Goal: Task Accomplishment & Management: Manage account settings

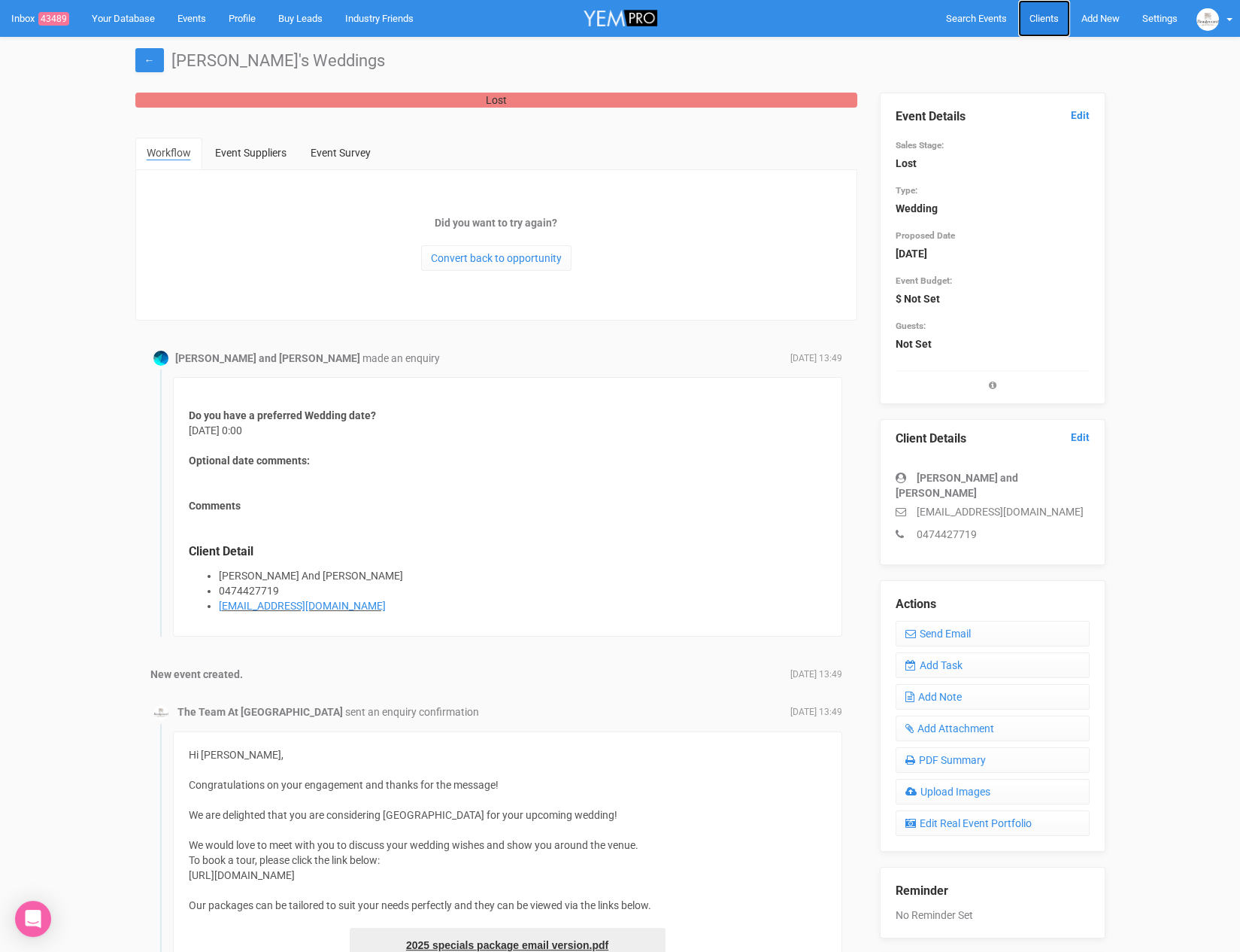
click at [1049, 20] on span "Clients" at bounding box center [1044, 18] width 29 height 12
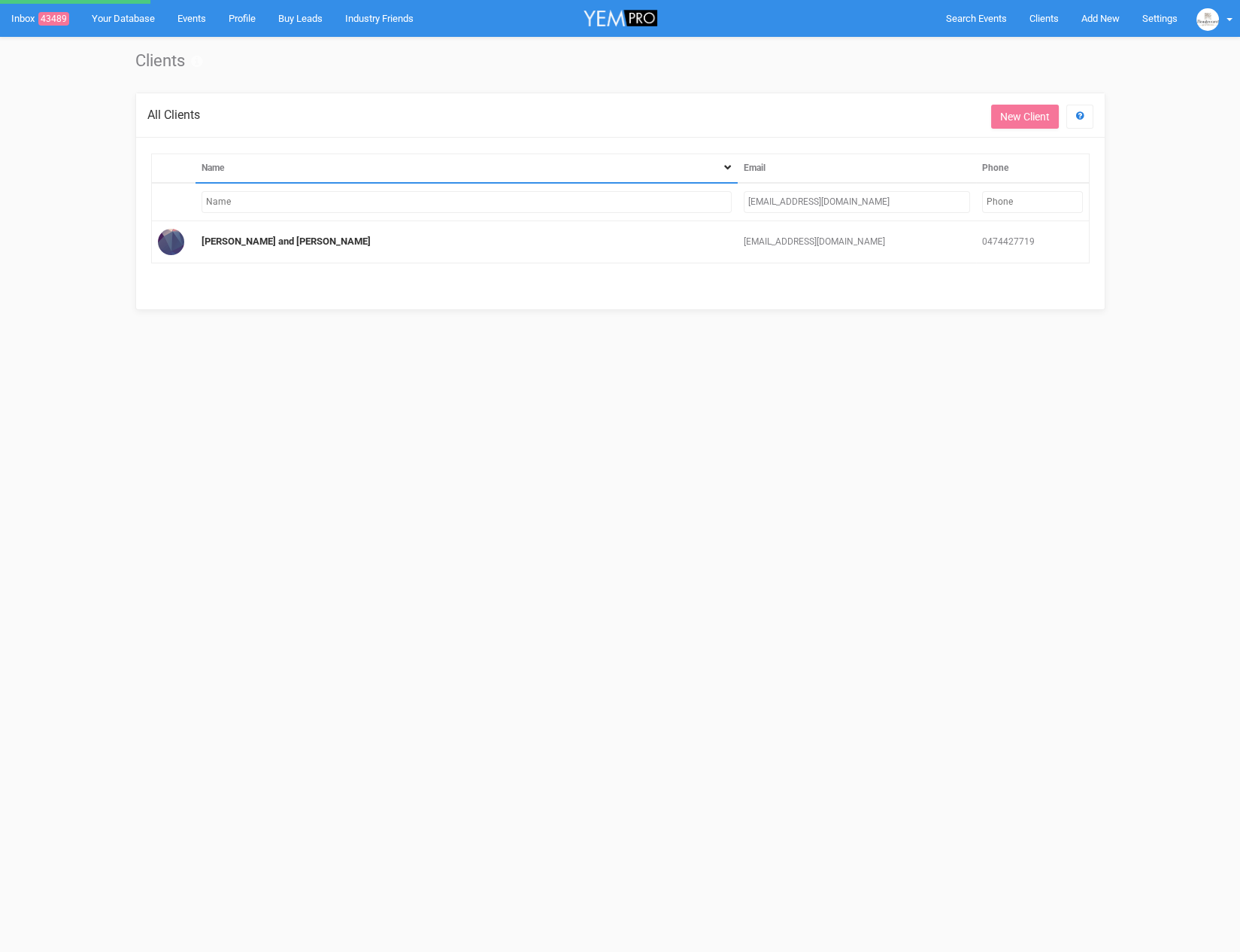
drag, startPoint x: 858, startPoint y: 199, endPoint x: 591, endPoint y: 197, distance: 267.0
click at [591, 197] on tr "[EMAIL_ADDRESS][DOMAIN_NAME]" at bounding box center [620, 201] width 938 height 38
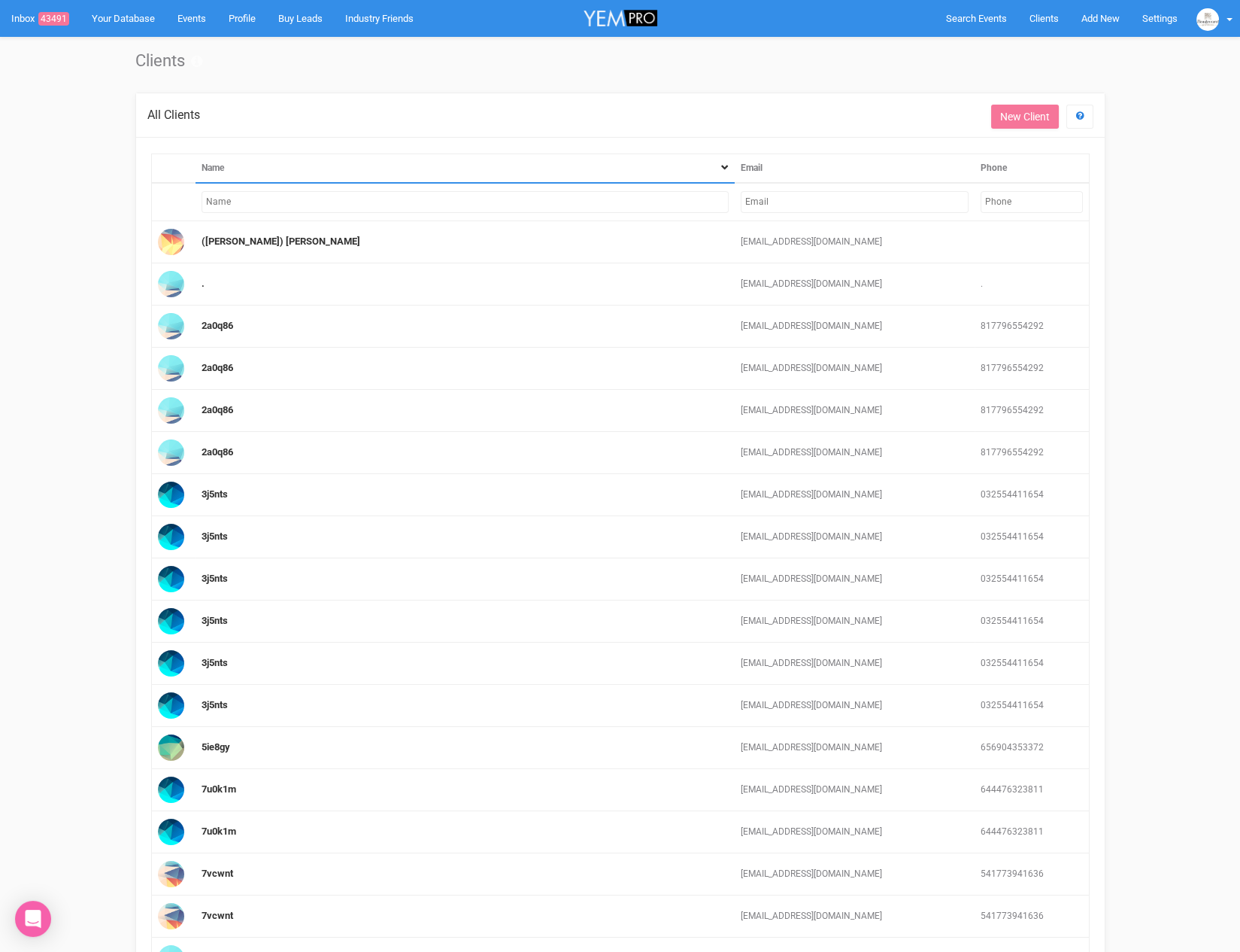
click at [894, 195] on input "text" at bounding box center [854, 202] width 228 height 22
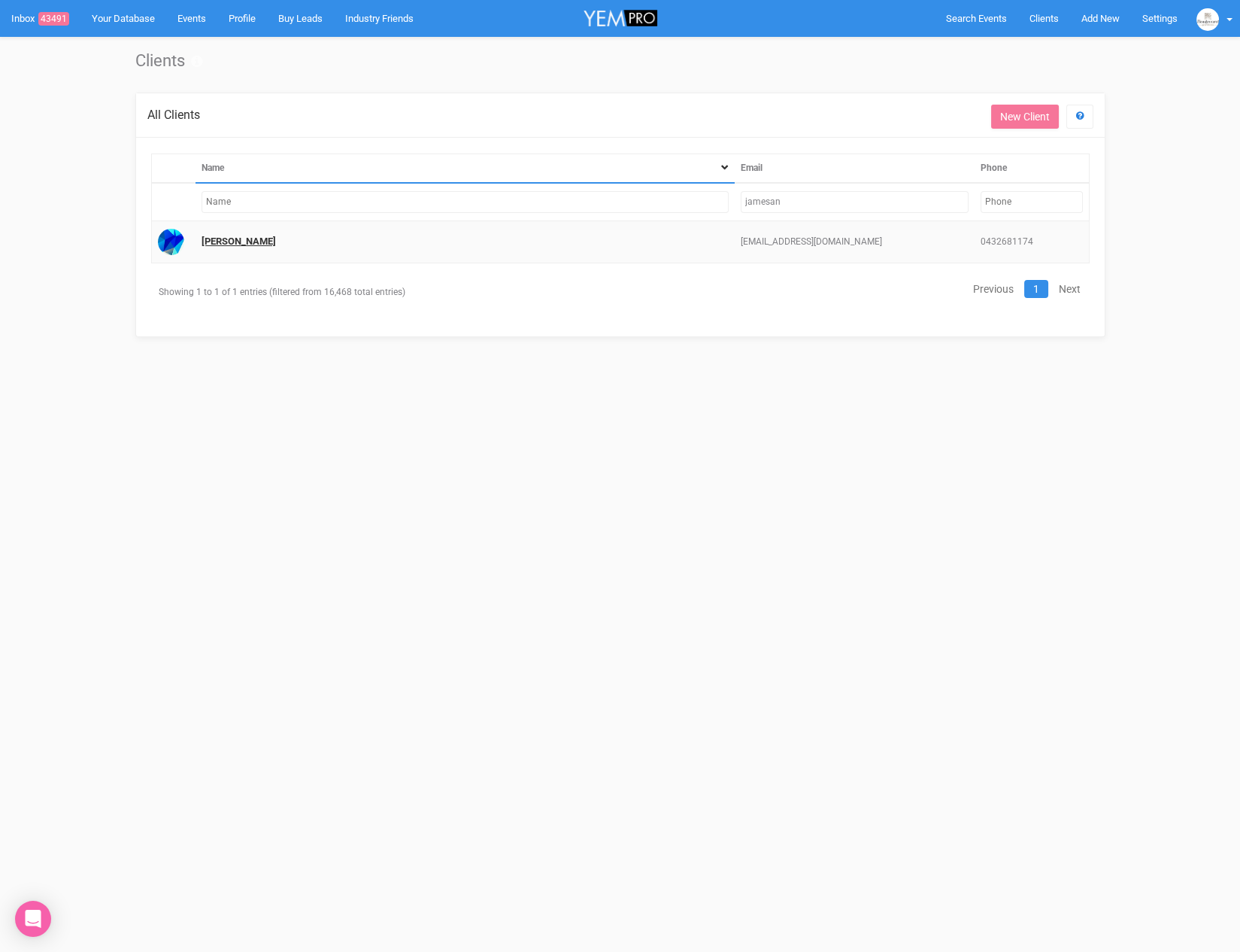
type input "jamesan"
click at [222, 238] on link "[PERSON_NAME]" at bounding box center [238, 241] width 74 height 12
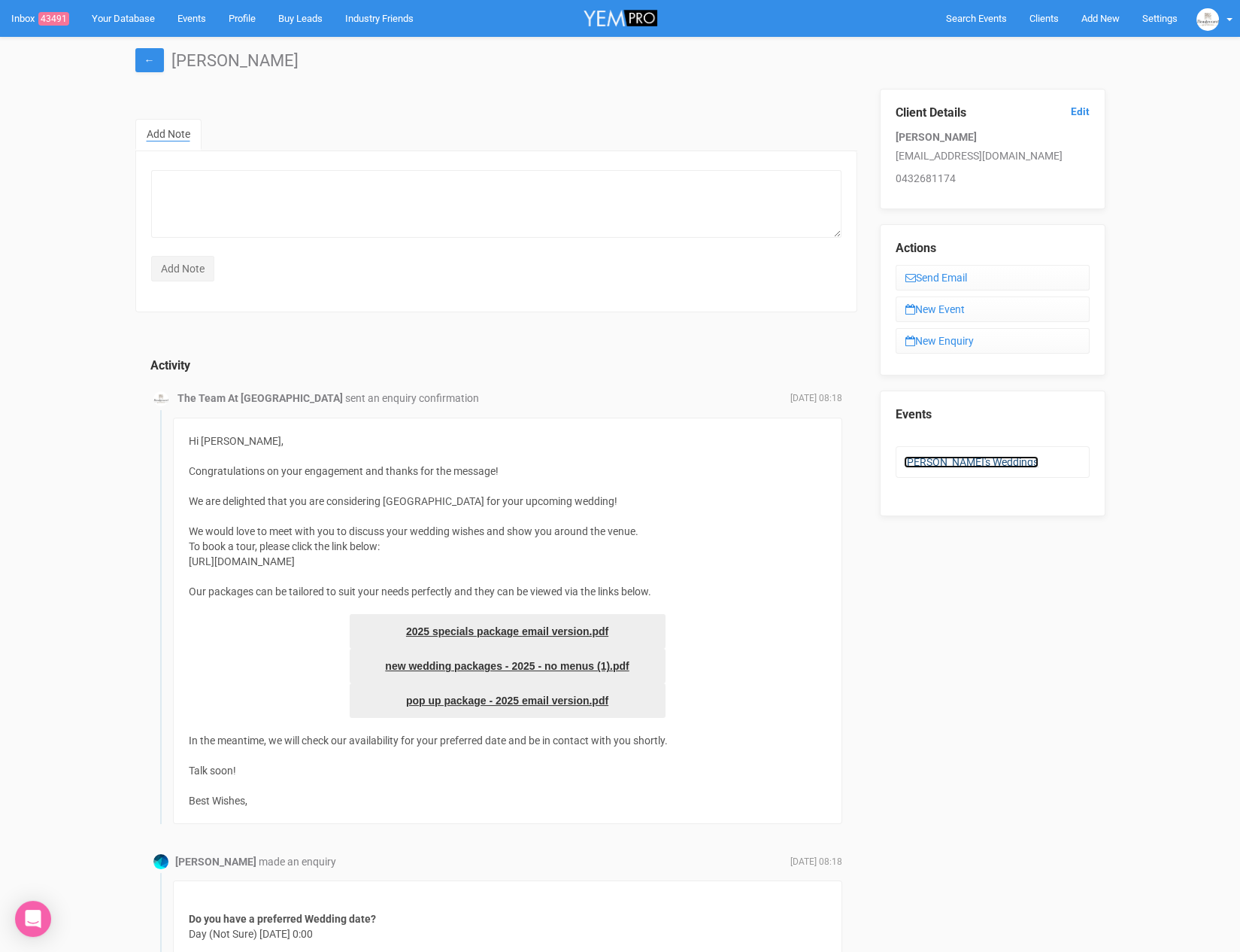
click at [973, 457] on link "[PERSON_NAME]'s Weddings" at bounding box center [971, 462] width 135 height 12
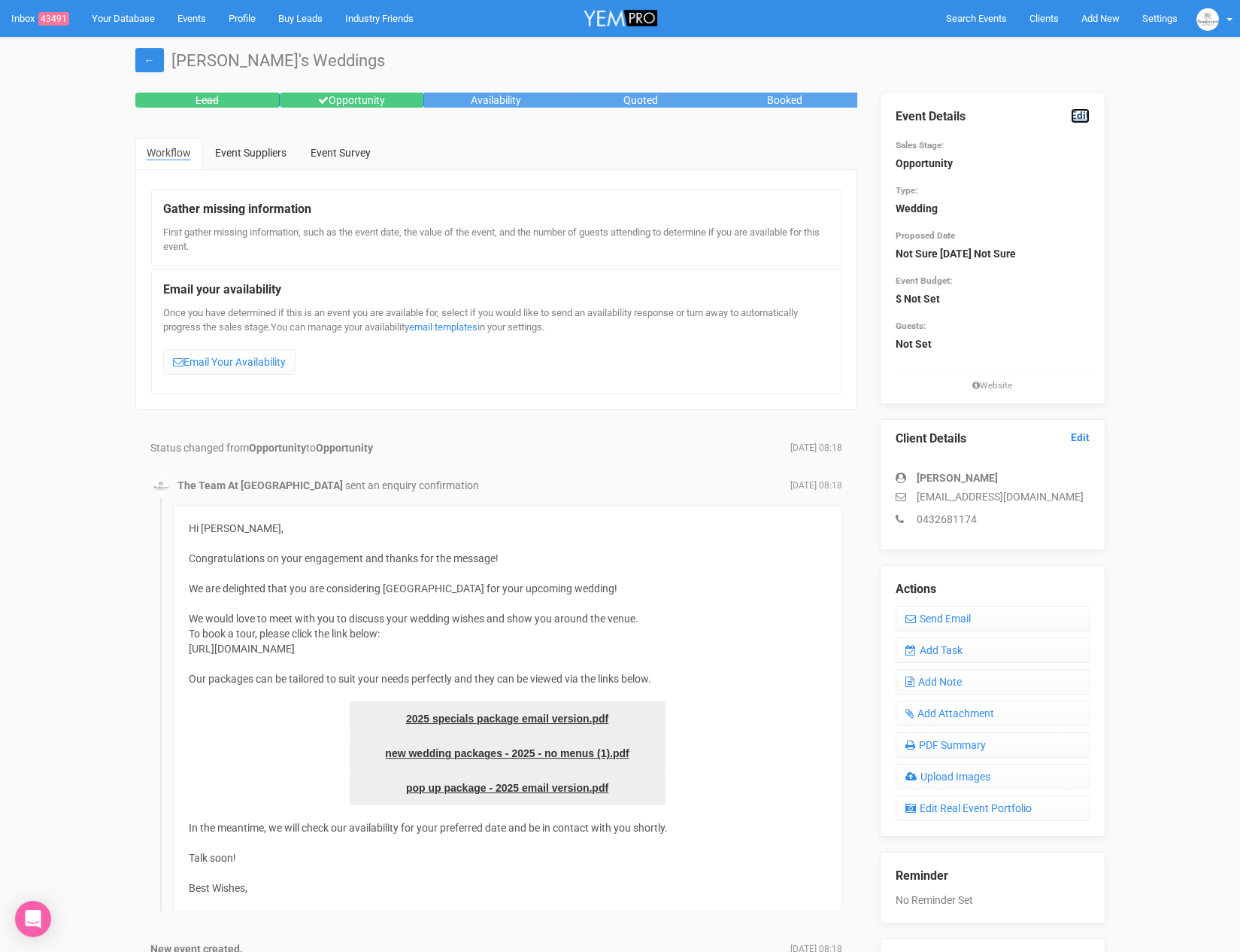
click at [1081, 114] on link "Edit" at bounding box center [1080, 115] width 19 height 14
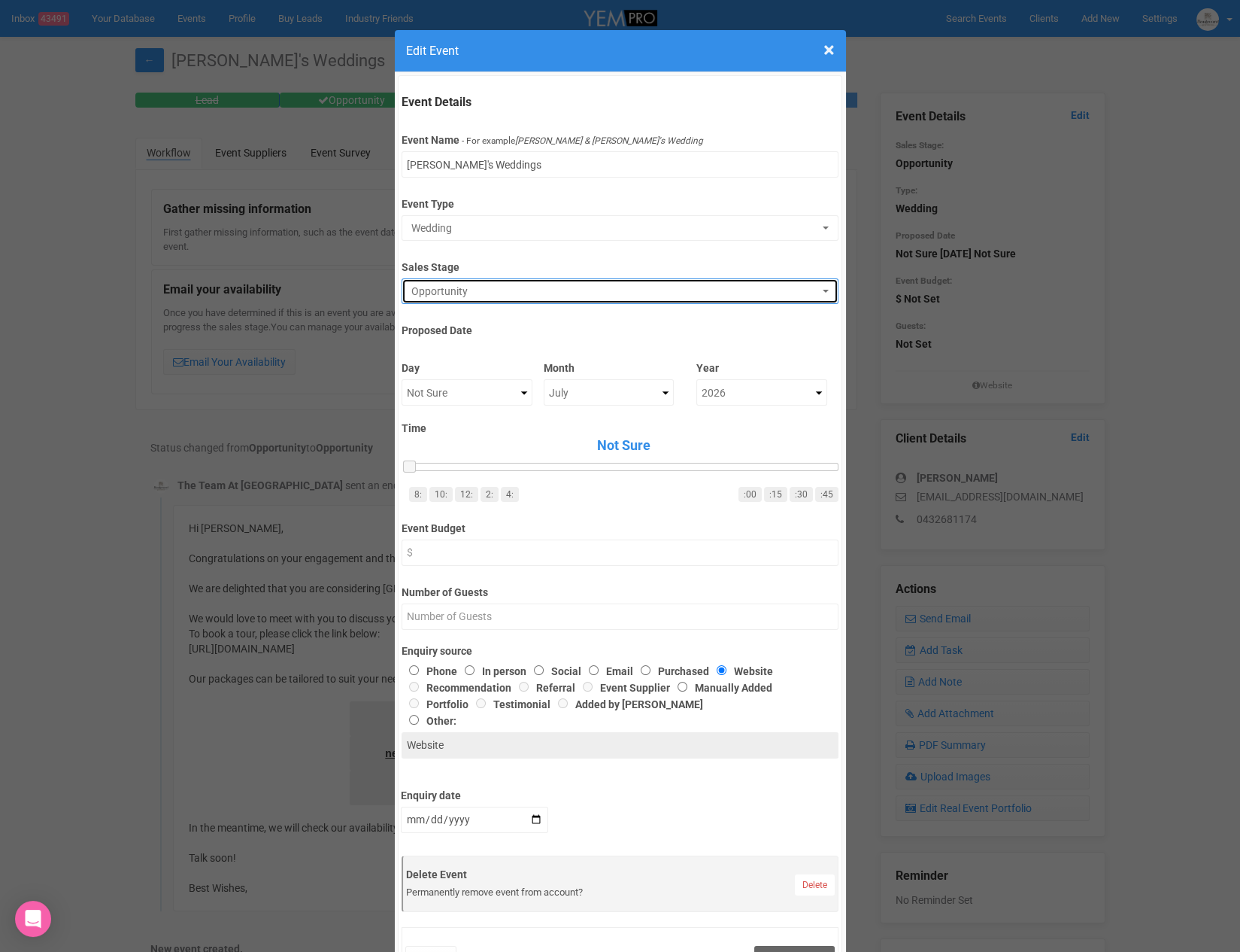
click at [503, 294] on span "Opportunity" at bounding box center [615, 291] width 408 height 15
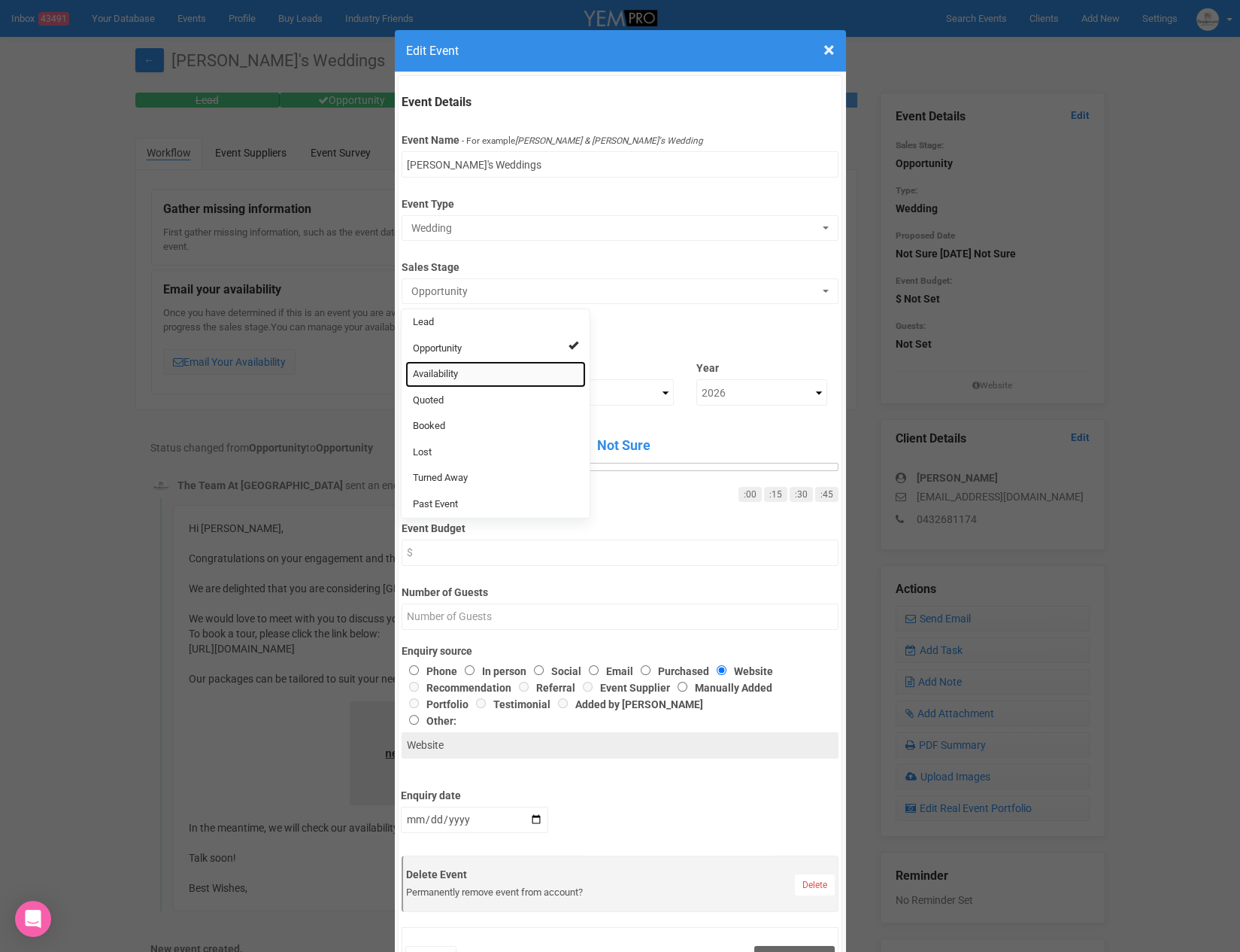
drag, startPoint x: 453, startPoint y: 367, endPoint x: 470, endPoint y: 365, distance: 17.1
click at [453, 367] on span "Availability" at bounding box center [435, 374] width 45 height 14
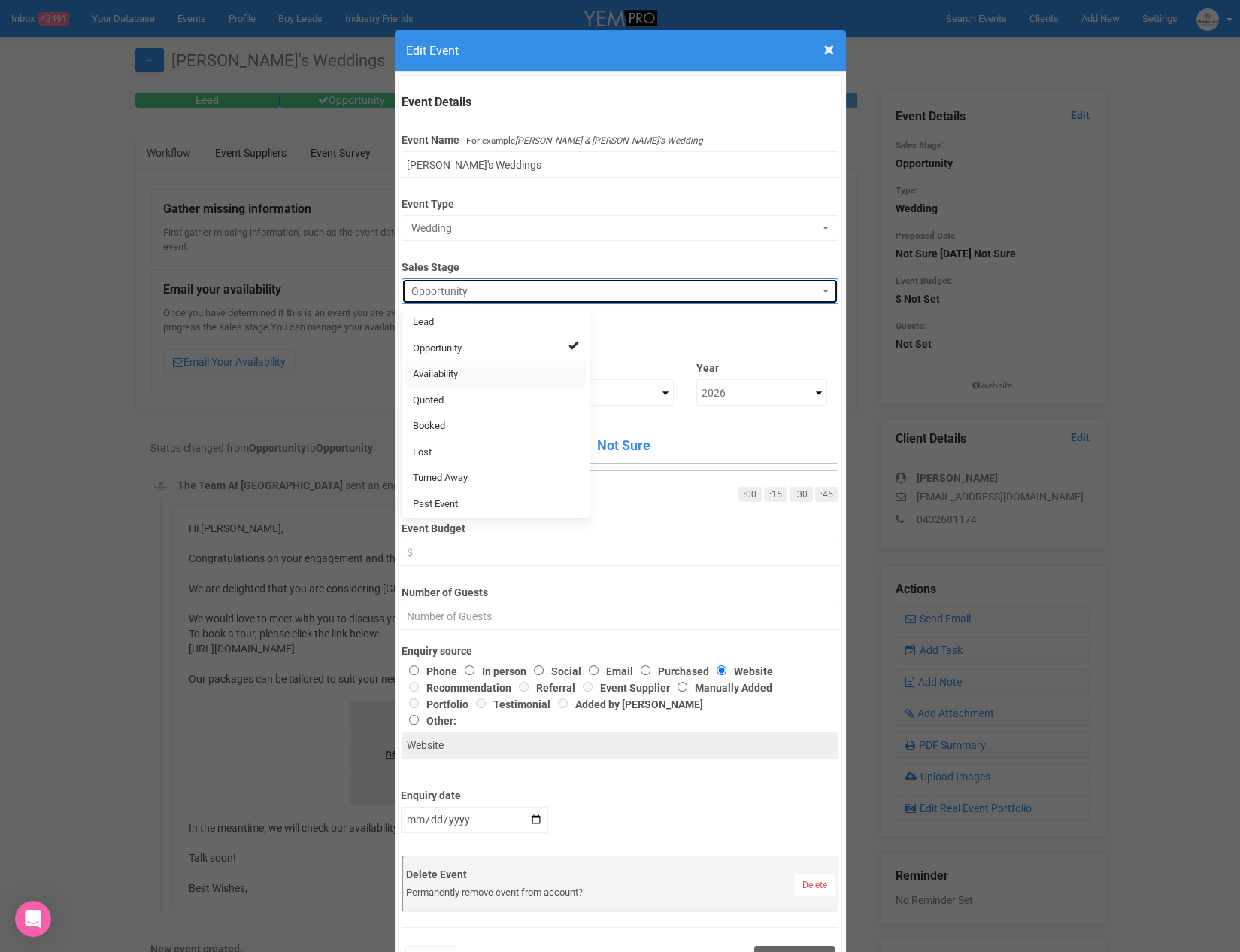
select select "8"
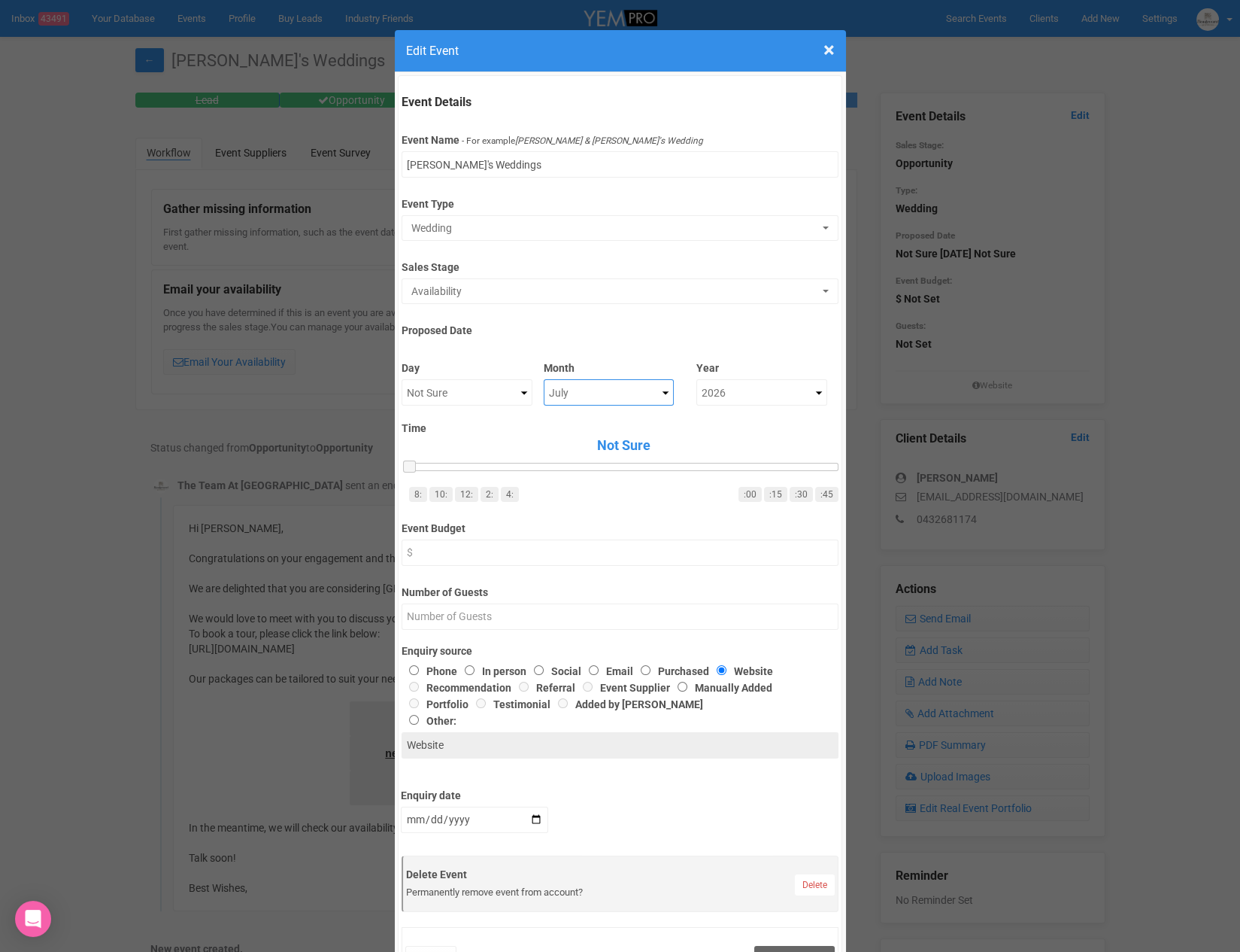
click at [585, 379] on select "Not Sure January February March April May June July August September October No…" at bounding box center [610, 393] width 131 height 27
select select "June"
click at [475, 400] on select "Not Sure 1 2 3 4 5 6 7 8 9 10 11 12 13 14 15 16 17 18 19 20 21 22 23 24 25 26 2…" at bounding box center [467, 393] width 131 height 27
select select "6"
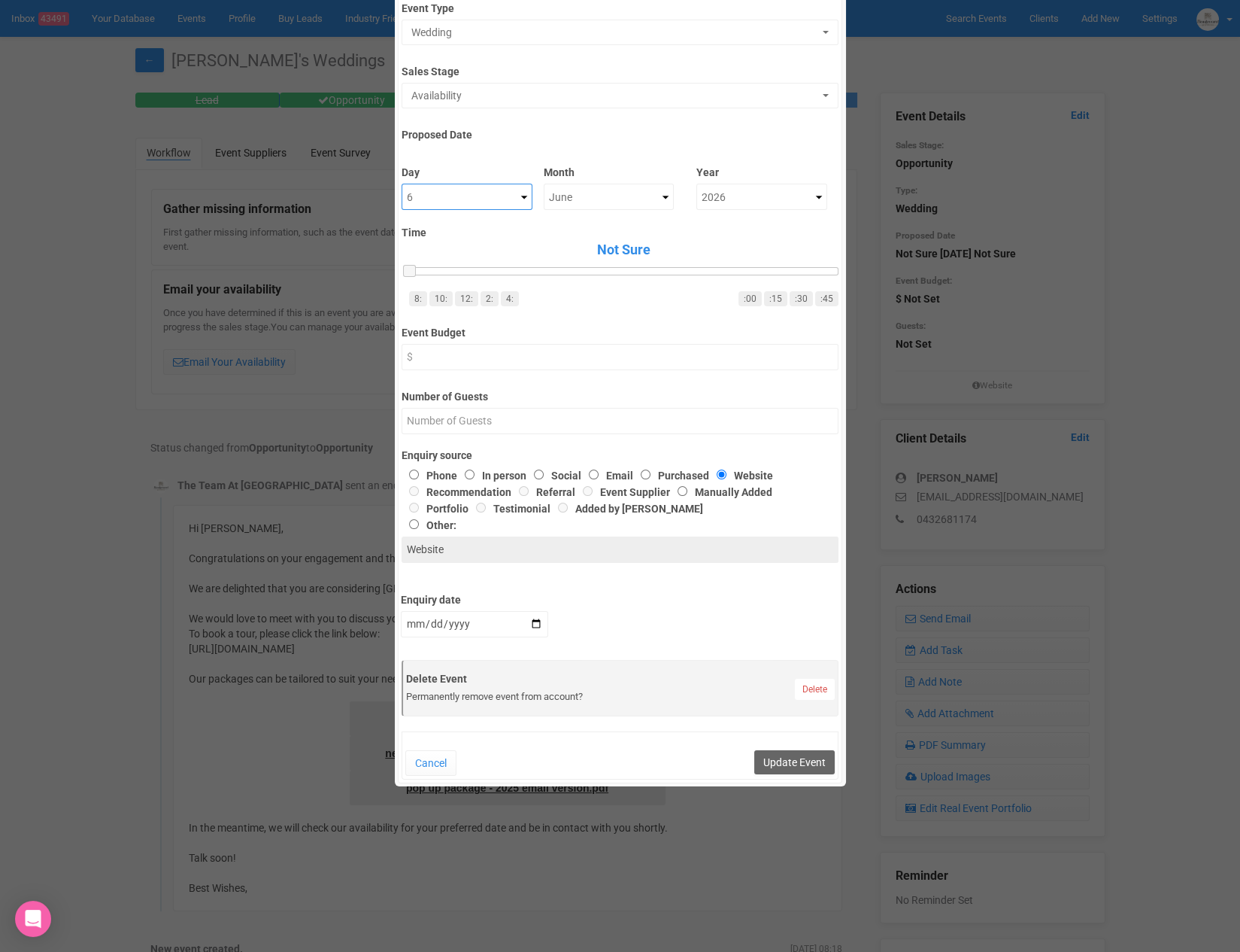
scroll to position [198, 0]
click at [807, 763] on button "Update Event" at bounding box center [794, 760] width 81 height 24
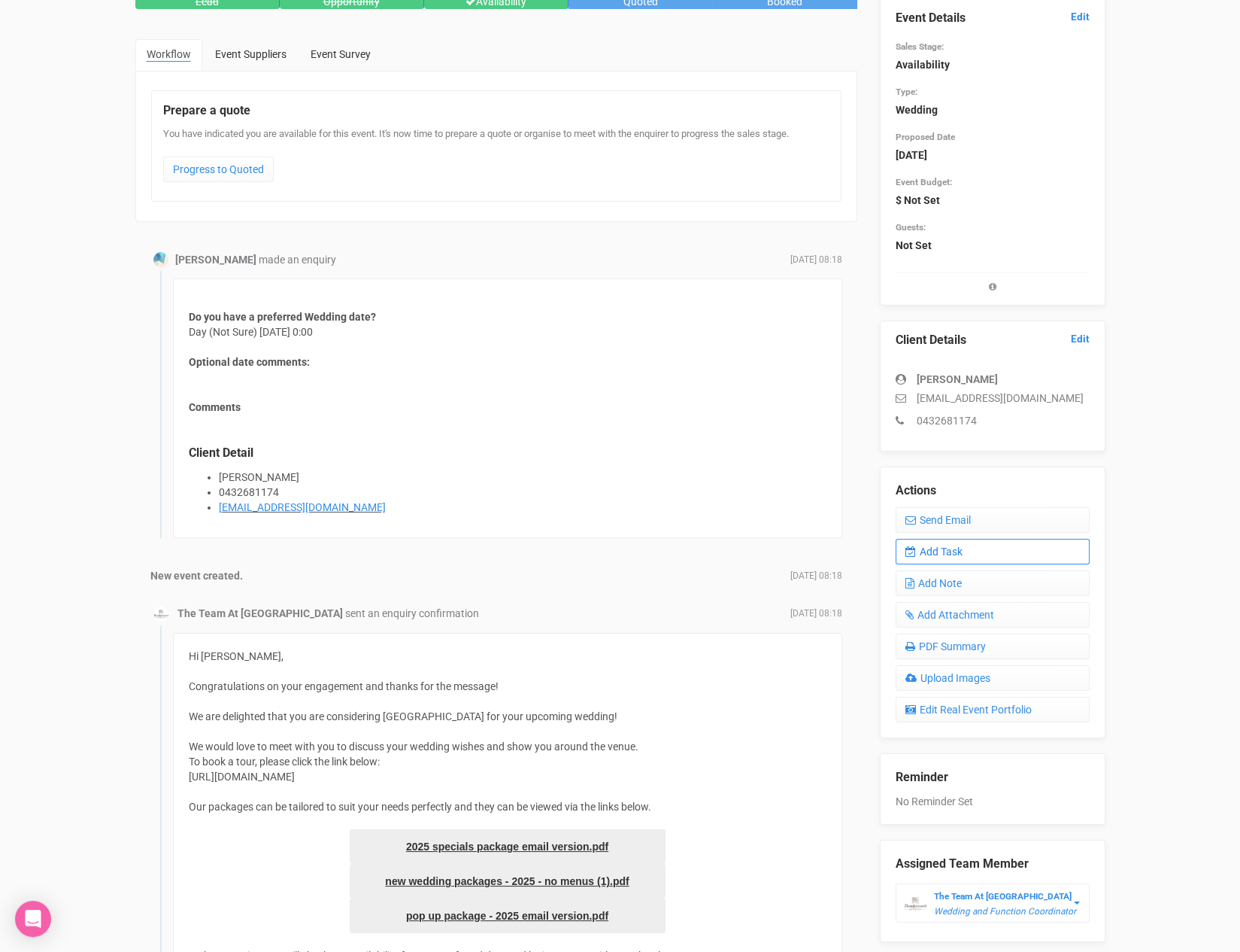
scroll to position [98, 0]
click at [945, 549] on link "Add Task" at bounding box center [993, 551] width 194 height 26
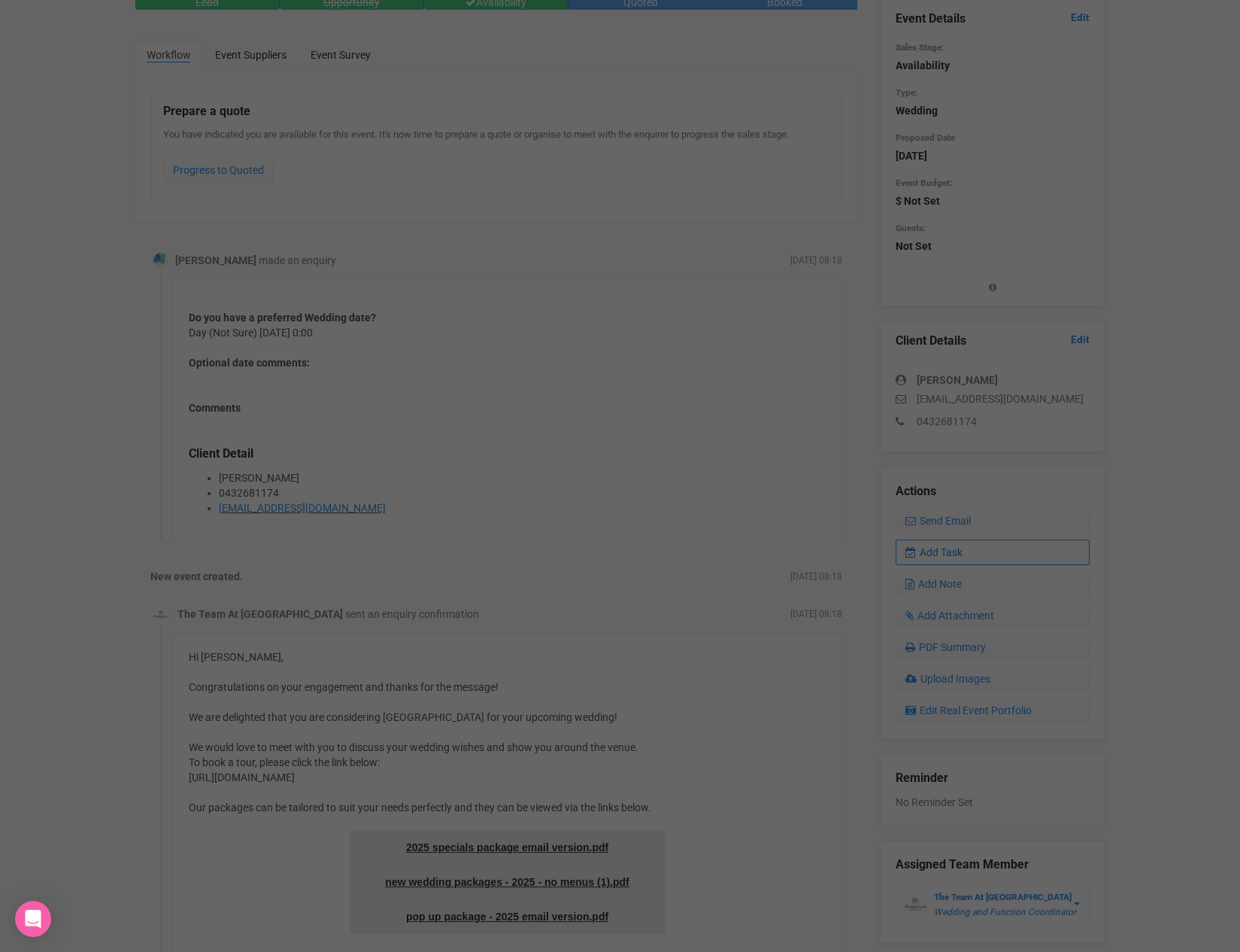
scroll to position [0, 0]
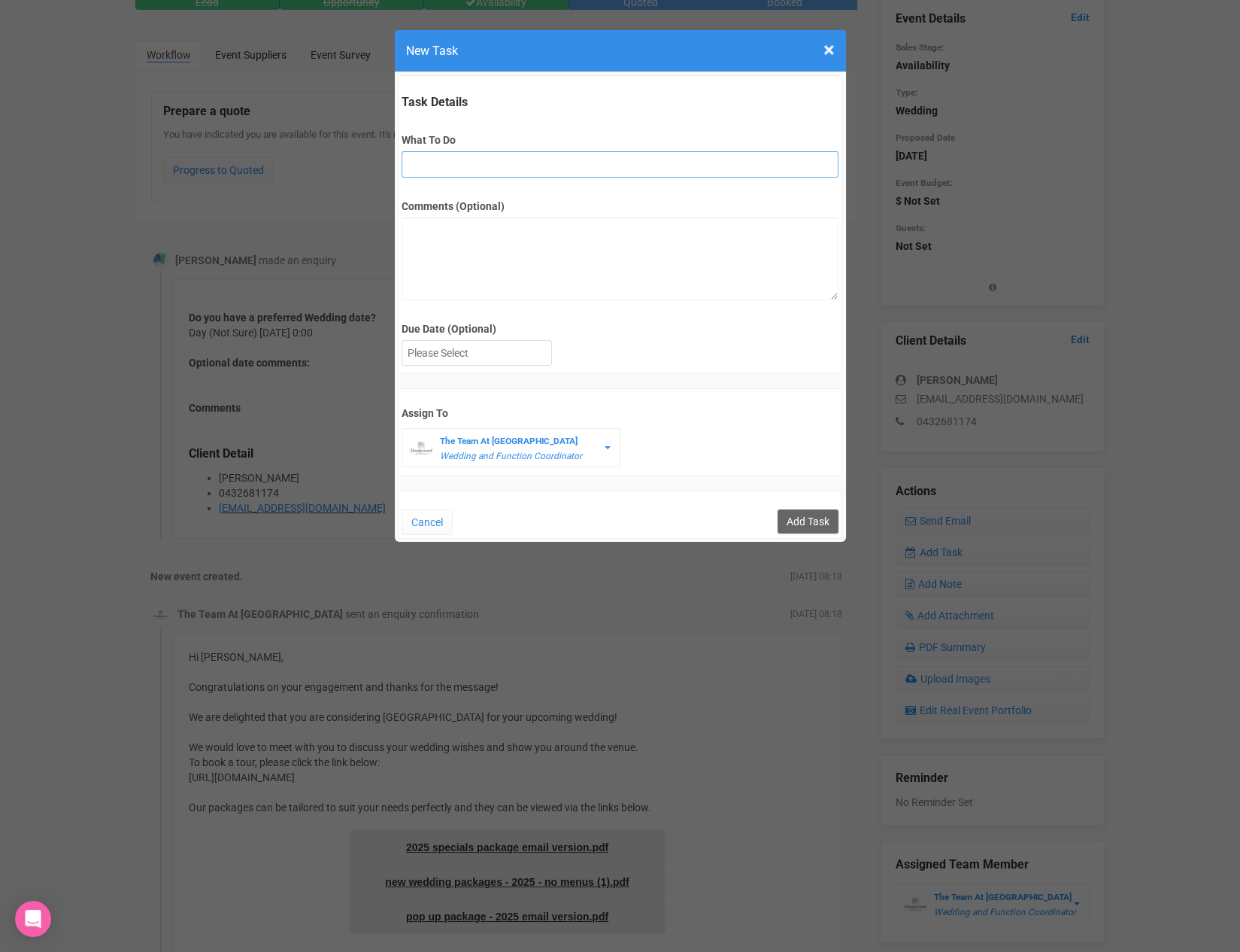
click at [510, 154] on input "What To Do" at bounding box center [620, 165] width 437 height 27
click at [504, 168] on input "FU" at bounding box center [620, 165] width 437 height 27
type input "FU on T&C"
click at [472, 355] on div at bounding box center [477, 353] width 149 height 25
click at [821, 528] on input "Add Task" at bounding box center [808, 521] width 61 height 24
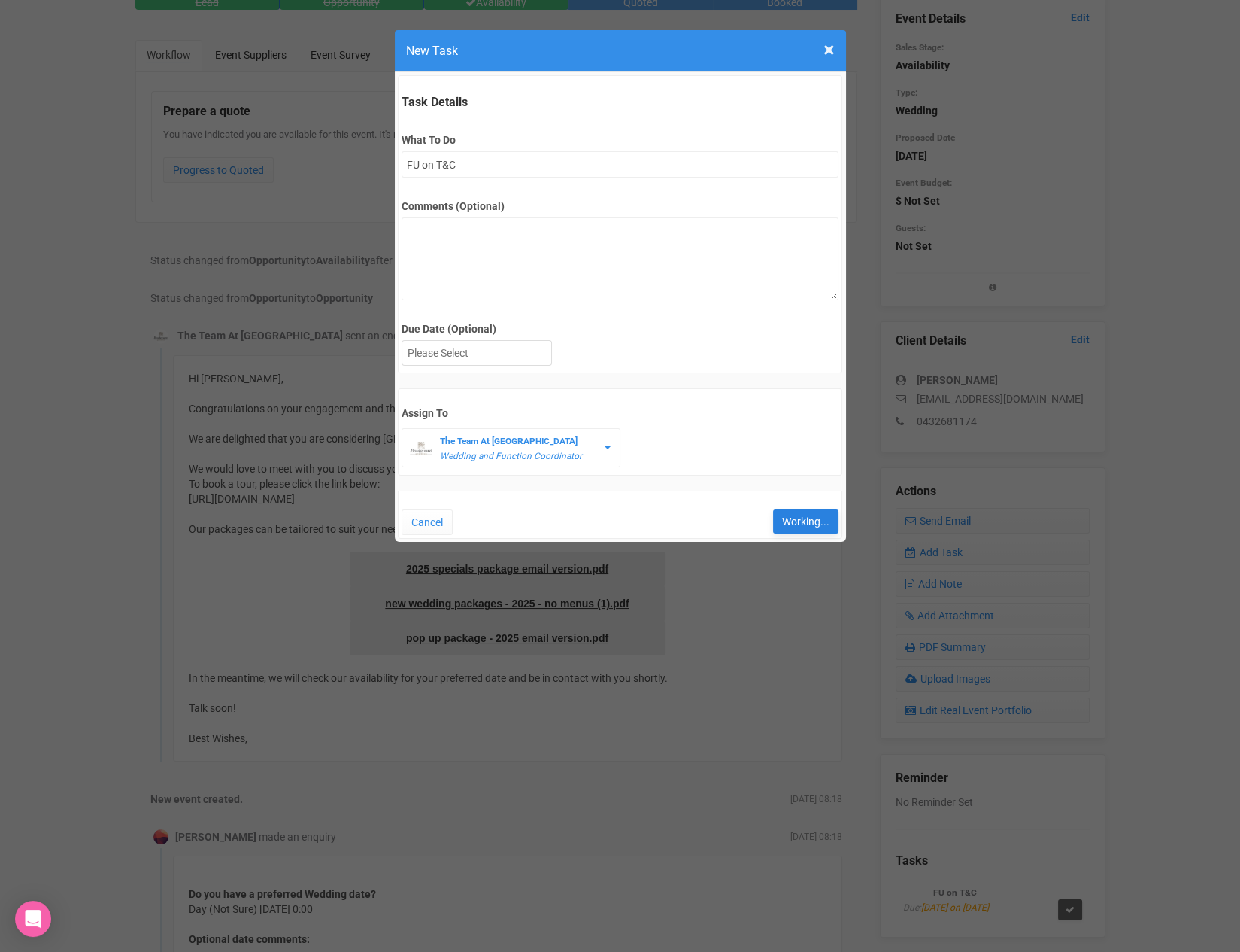
type input "Save"
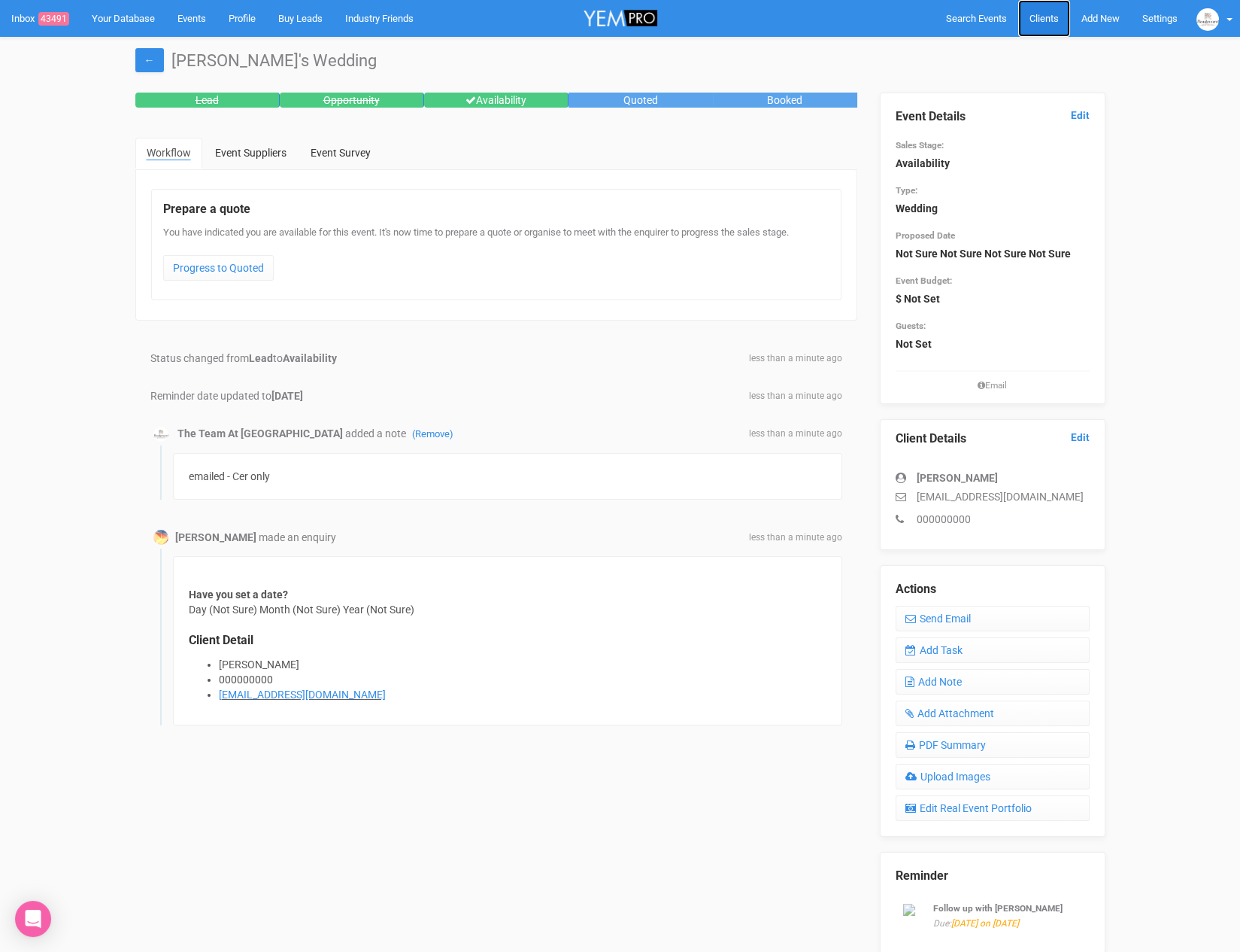
click at [1042, 22] on span "Clients" at bounding box center [1044, 18] width 29 height 12
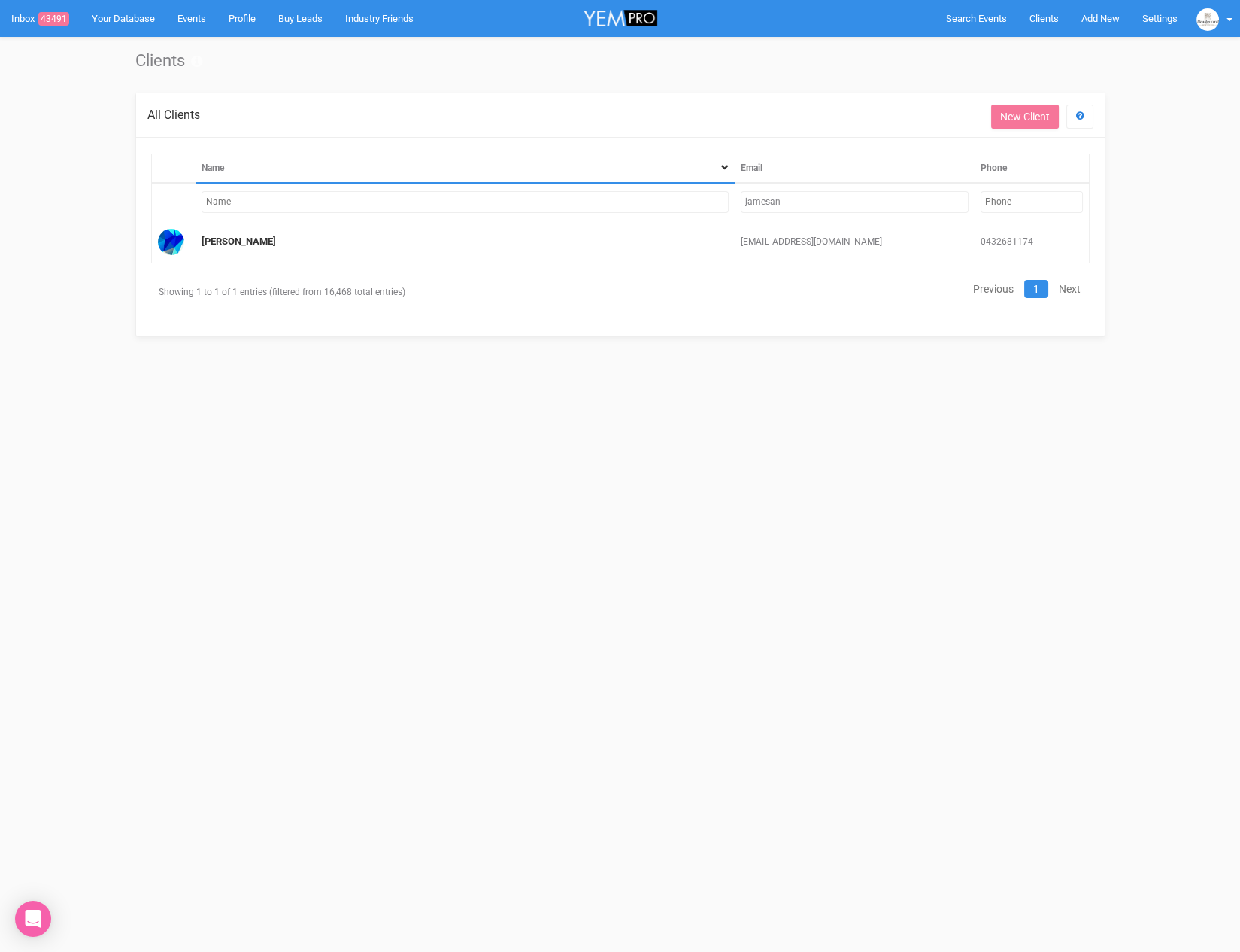
drag, startPoint x: 796, startPoint y: 207, endPoint x: 678, endPoint y: 197, distance: 118.4
click at [678, 197] on tr "jamesan" at bounding box center [620, 201] width 938 height 38
paste input "isabelmaryk@hotmail.com"
type input "isabelmaryk@hotmail.com"
click at [236, 245] on link "Isabel Klerks" at bounding box center [238, 241] width 74 height 12
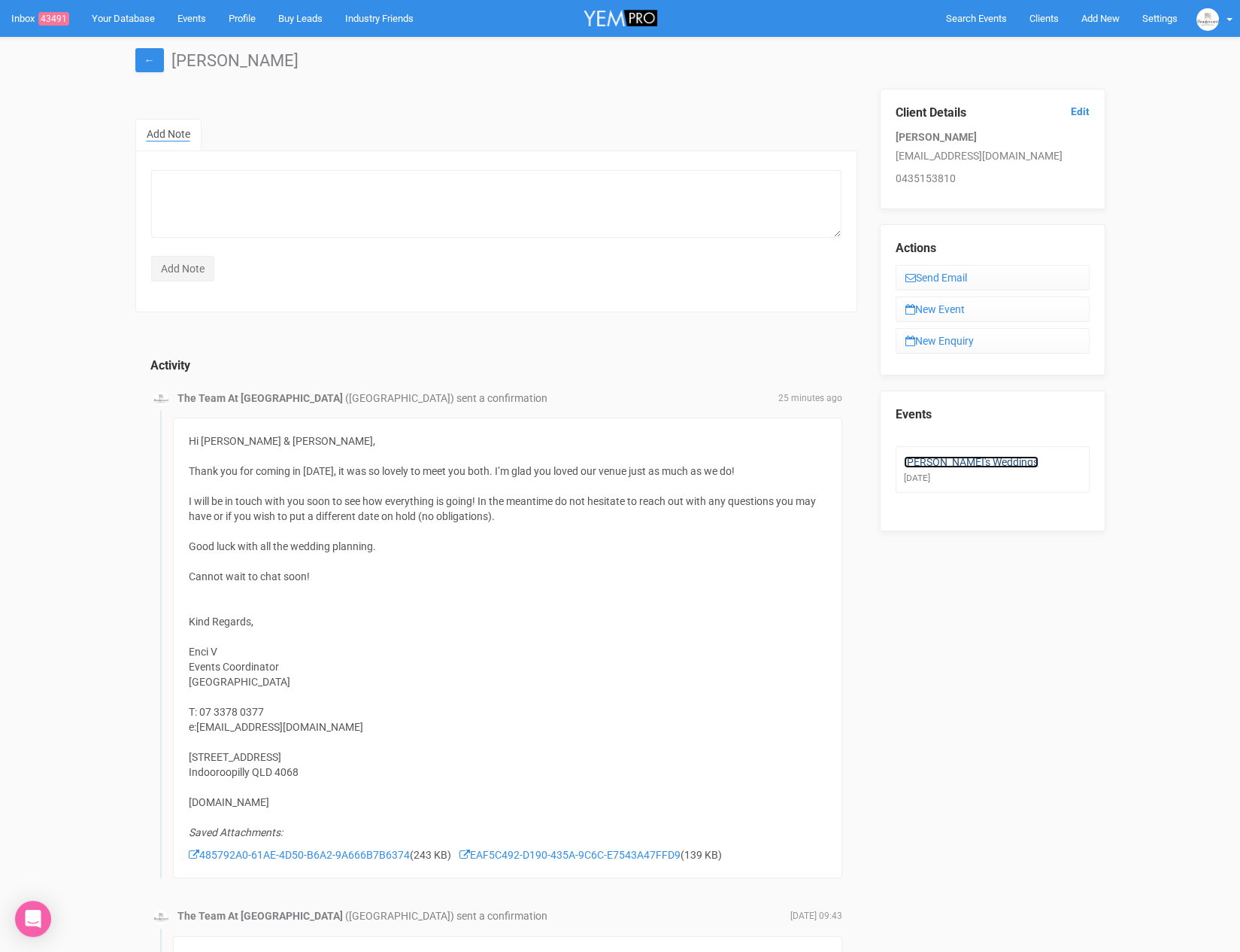
click at [955, 460] on link "Isabel's Weddings" at bounding box center [971, 462] width 135 height 12
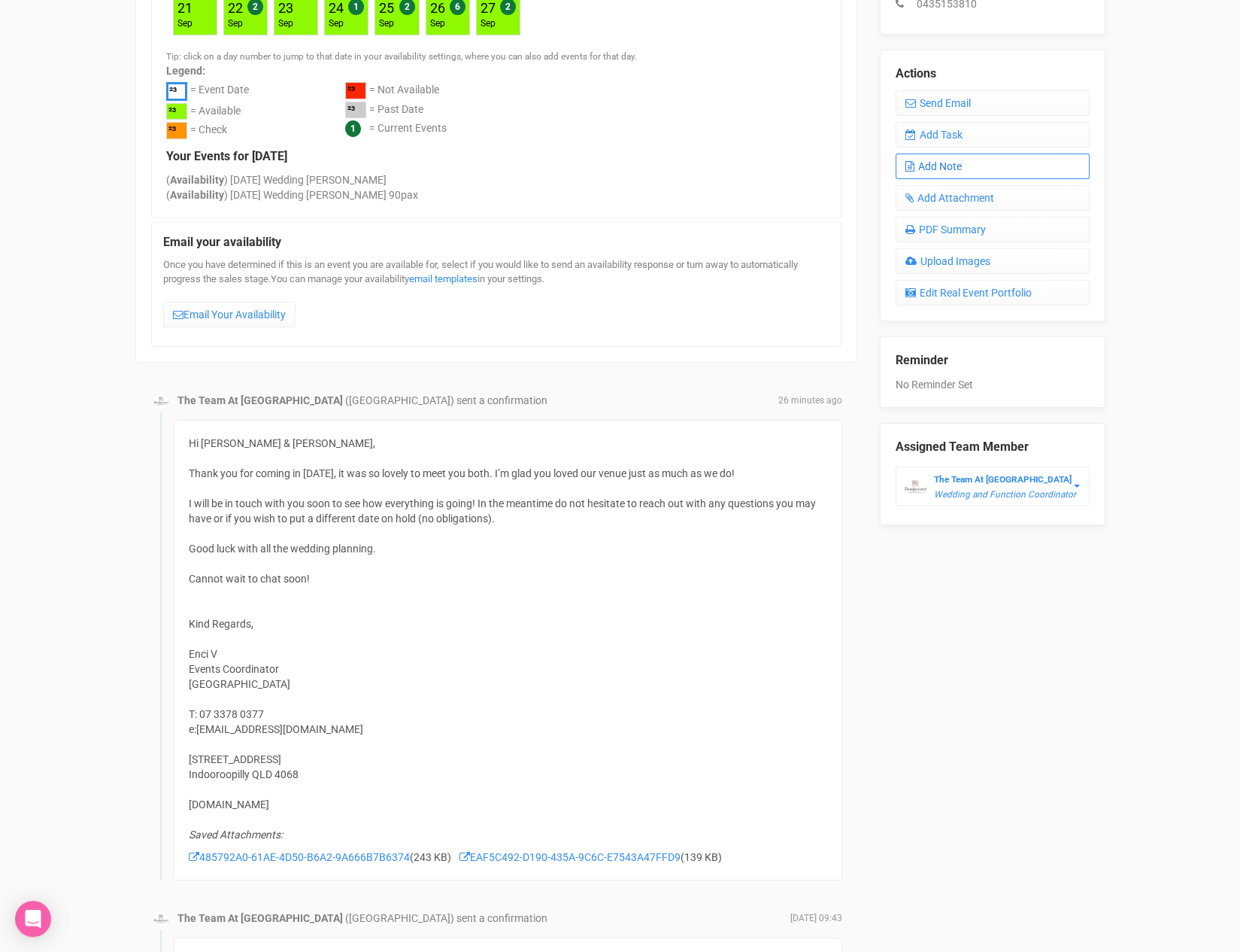
scroll to position [514, 0]
click at [938, 160] on link "Add Note" at bounding box center [993, 167] width 194 height 26
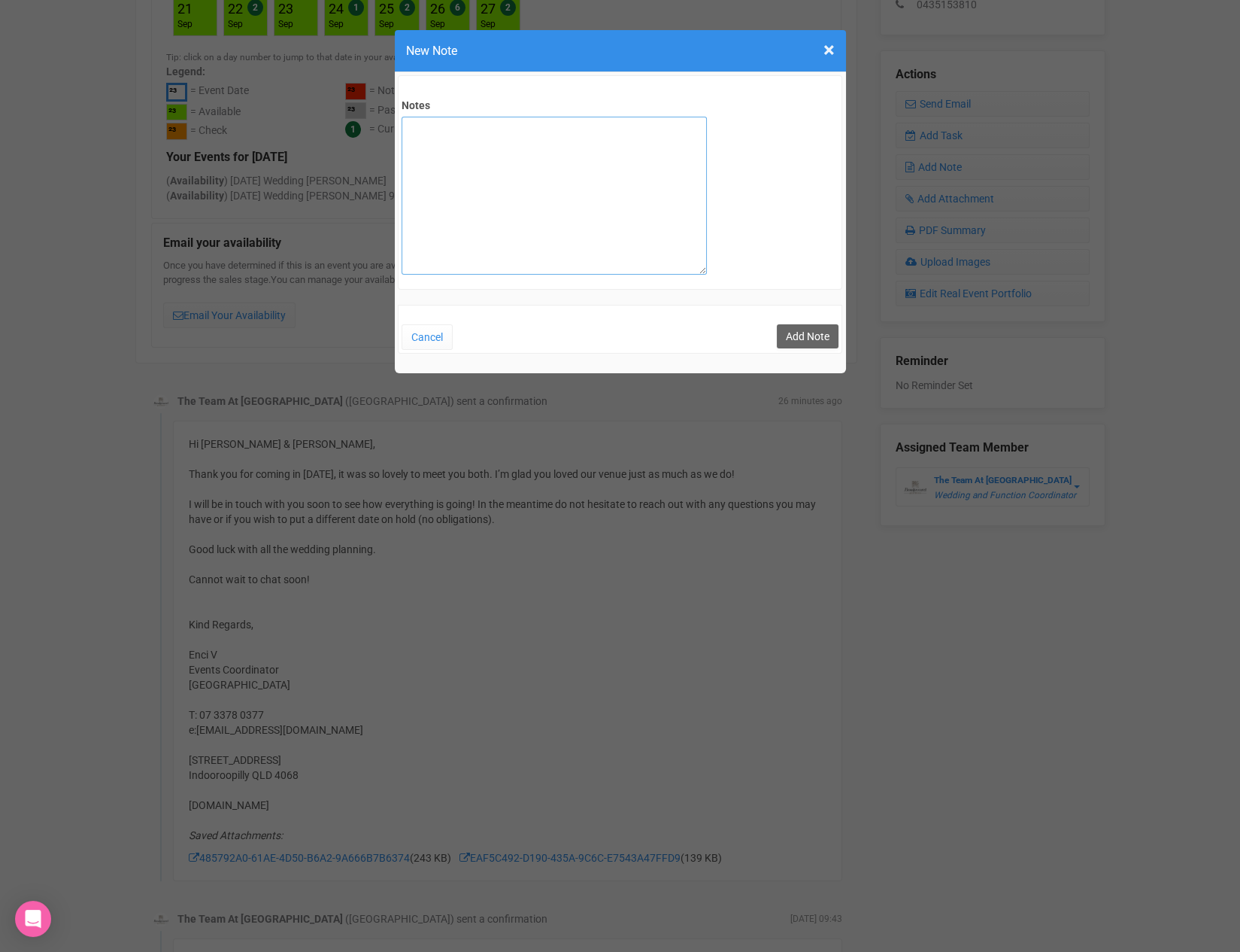
click at [486, 240] on textarea "Notes" at bounding box center [554, 196] width 306 height 158
type textarea "SITE 4/10"
click at [784, 340] on button "Add Note" at bounding box center [808, 336] width 62 height 24
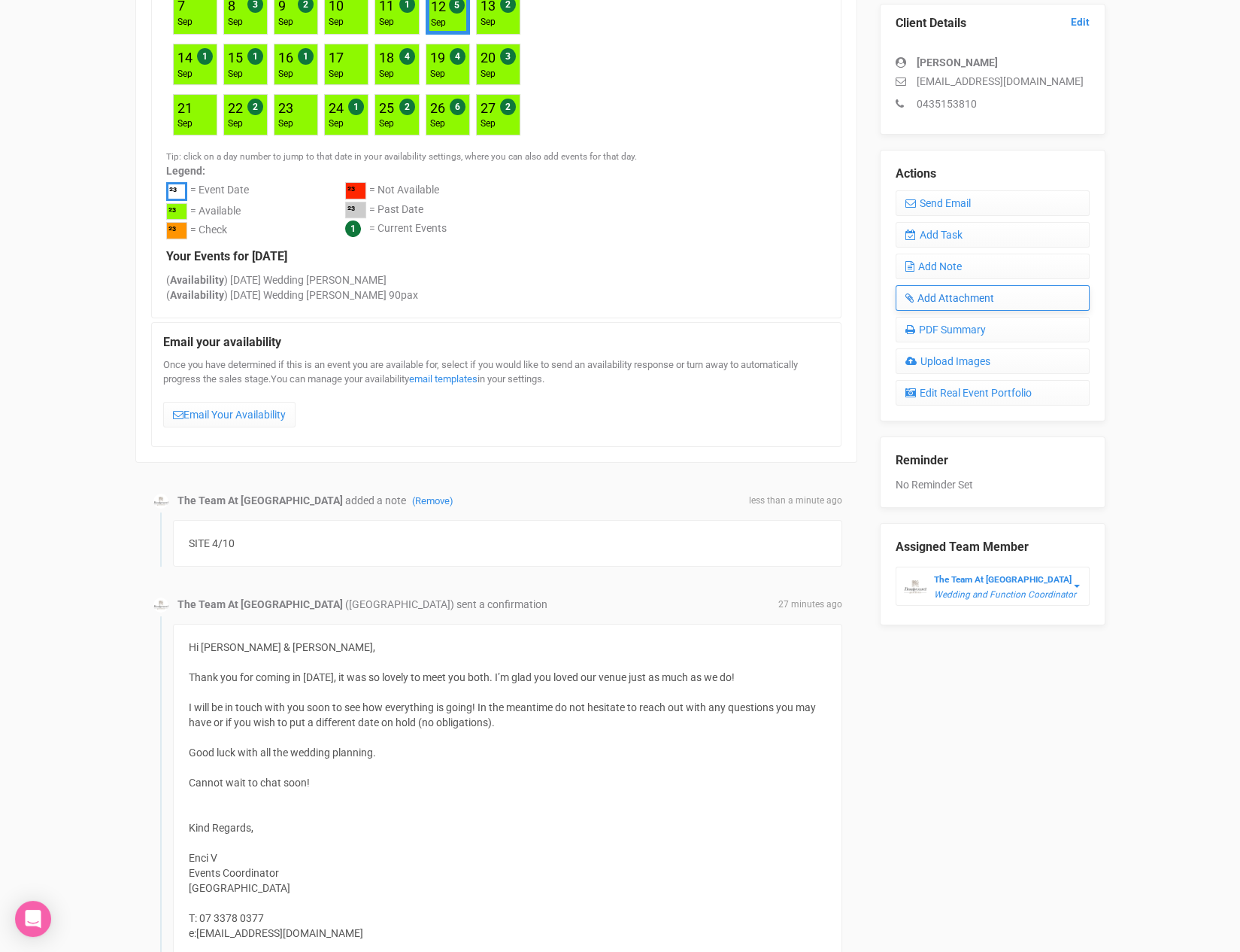
scroll to position [433, 0]
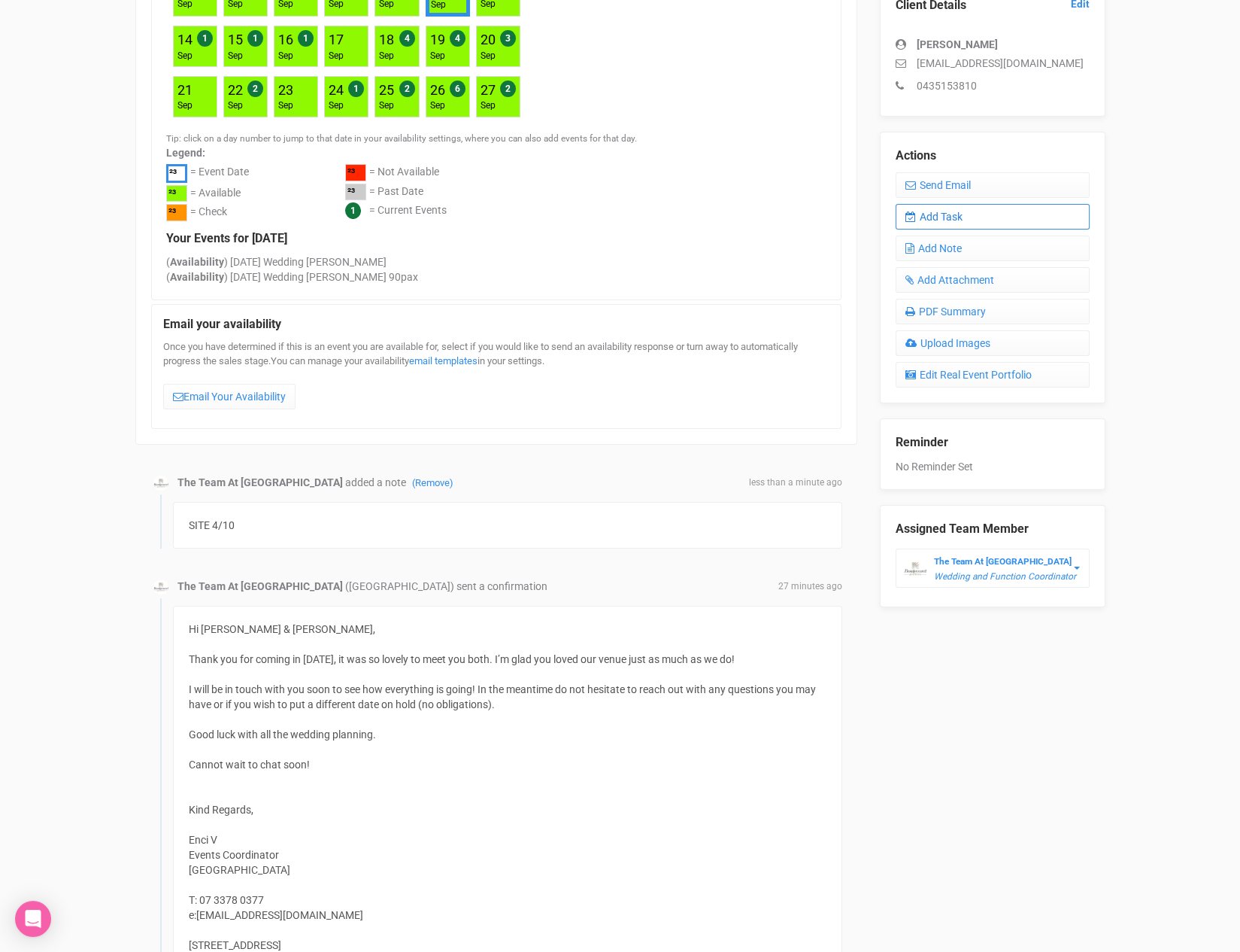
click at [963, 214] on link "Add Task" at bounding box center [993, 216] width 194 height 26
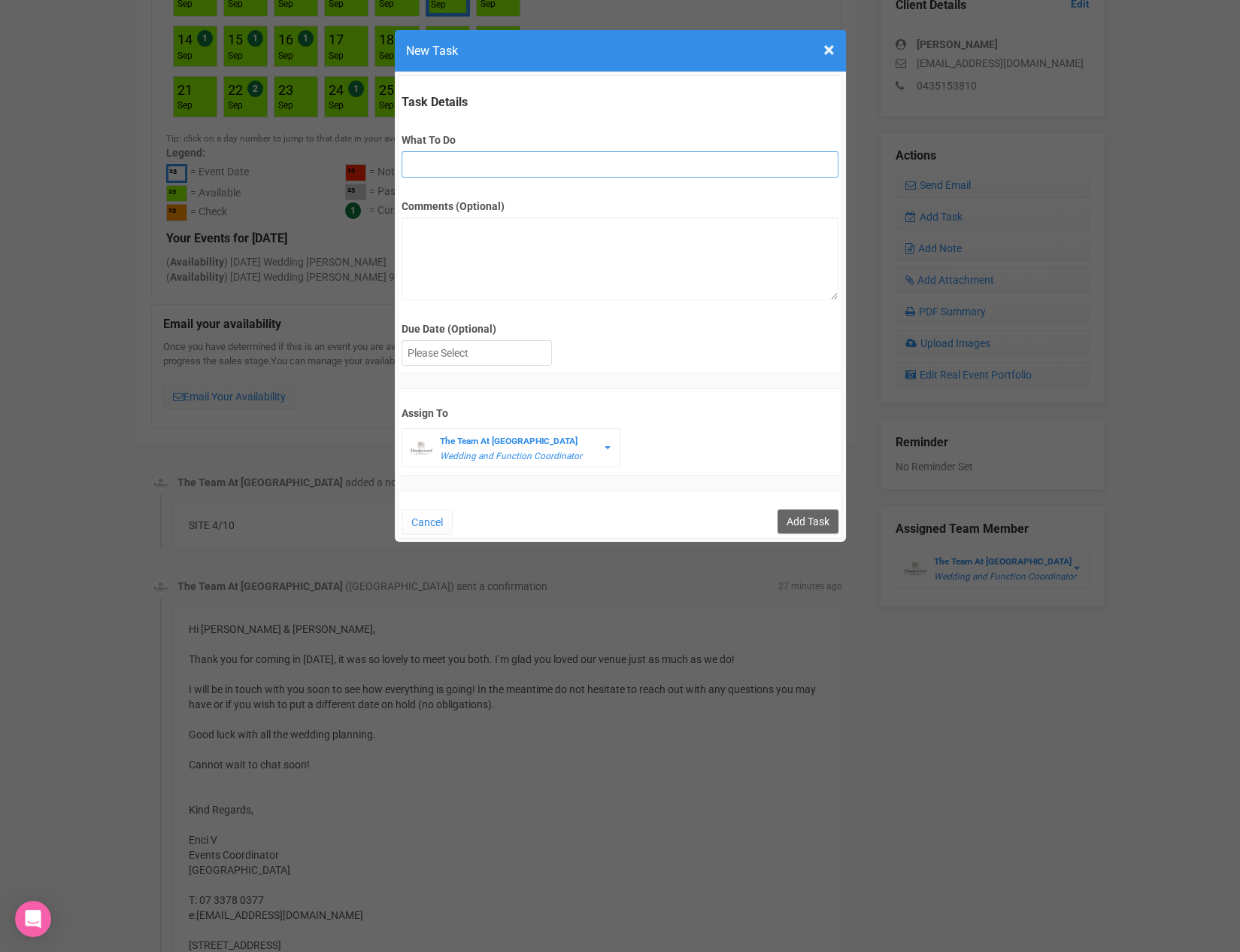
click at [469, 169] on input "What To Do" at bounding box center [620, 165] width 437 height 27
type input "2nd fu after site"
click at [823, 524] on input "Add Task" at bounding box center [808, 521] width 61 height 24
type input "Save"
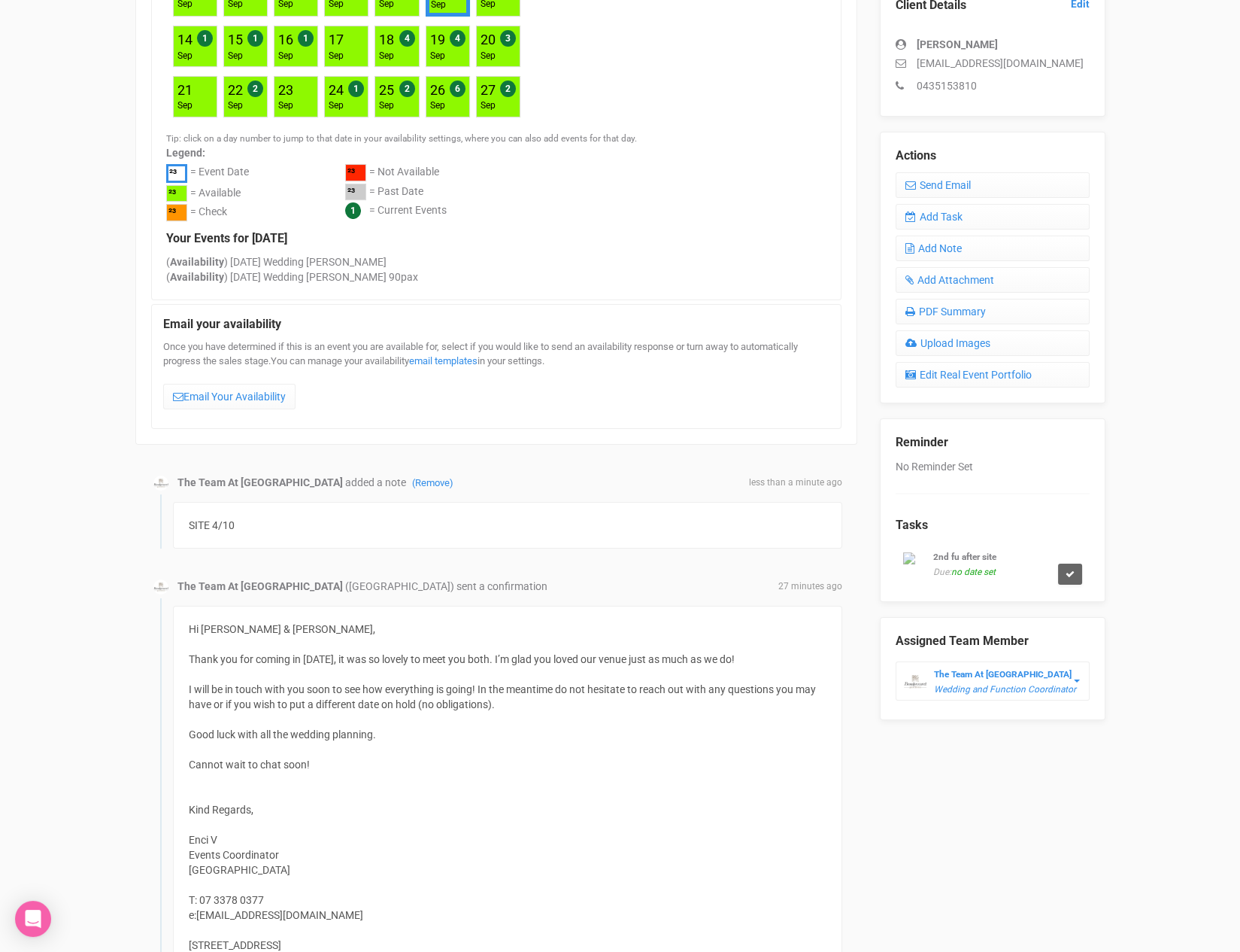
click at [978, 566] on span "no date set" at bounding box center [974, 572] width 44 height 11
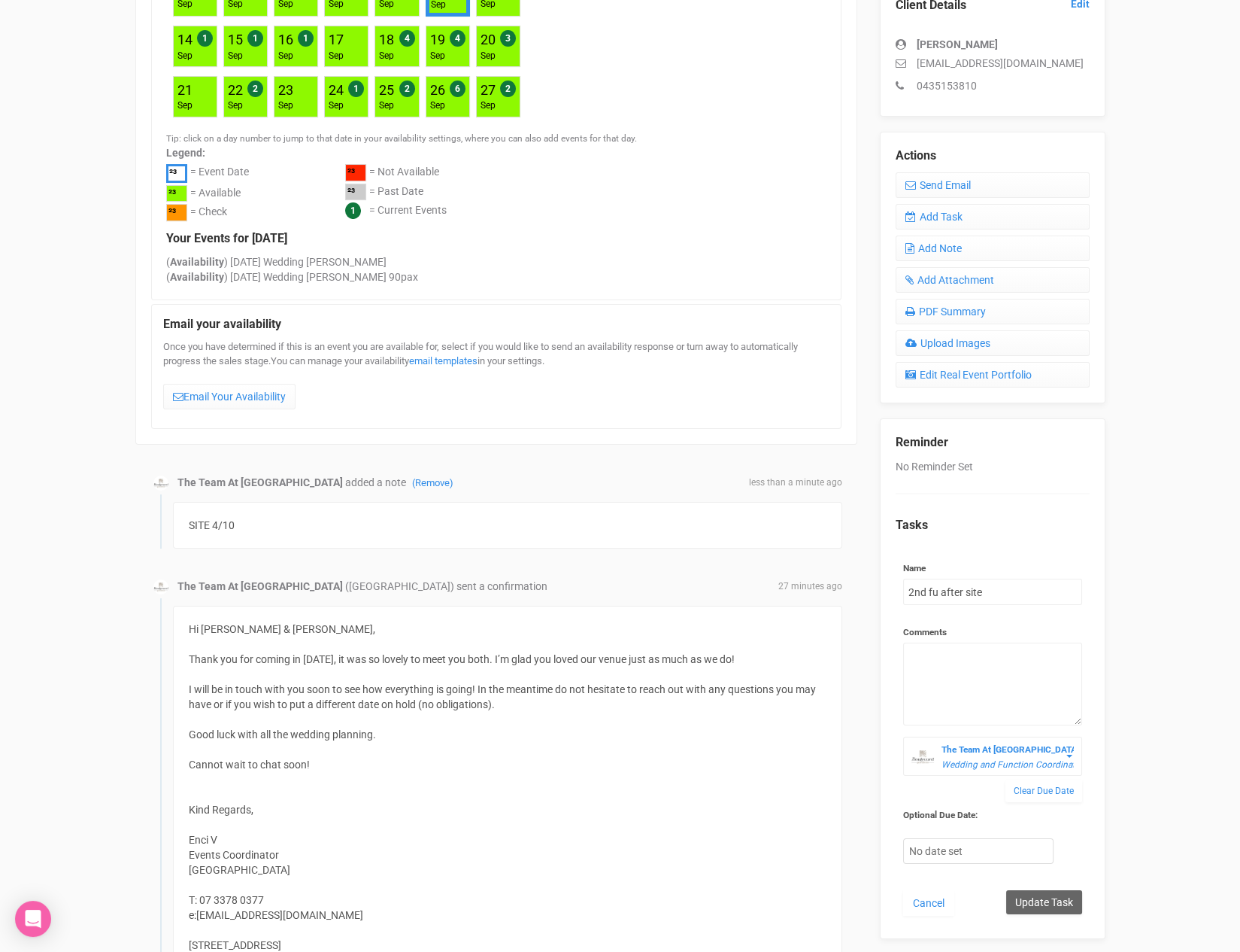
click at [977, 550] on div "Name 2nd fu after site" at bounding box center [993, 577] width 179 height 57
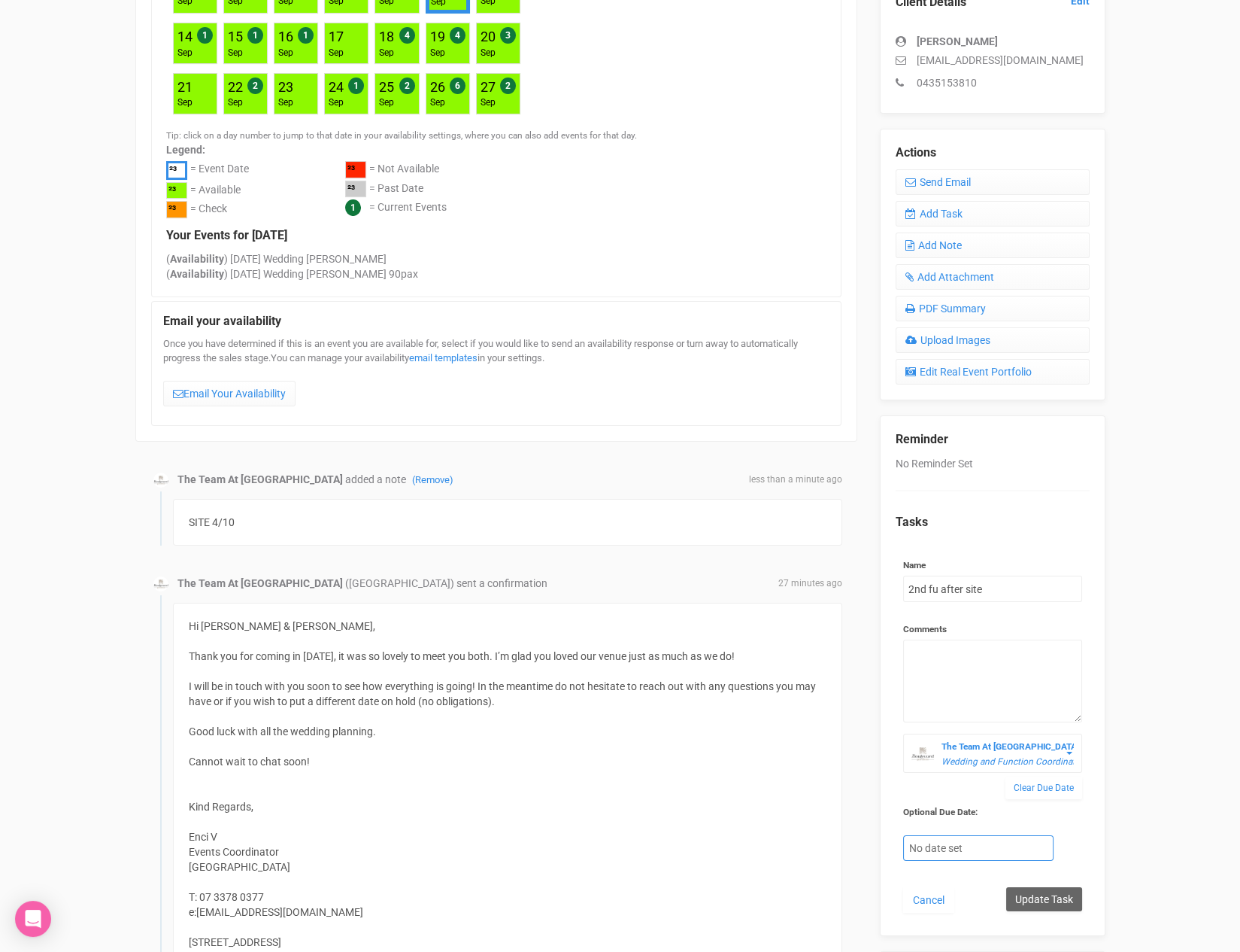
click at [974, 838] on div at bounding box center [979, 848] width 149 height 25
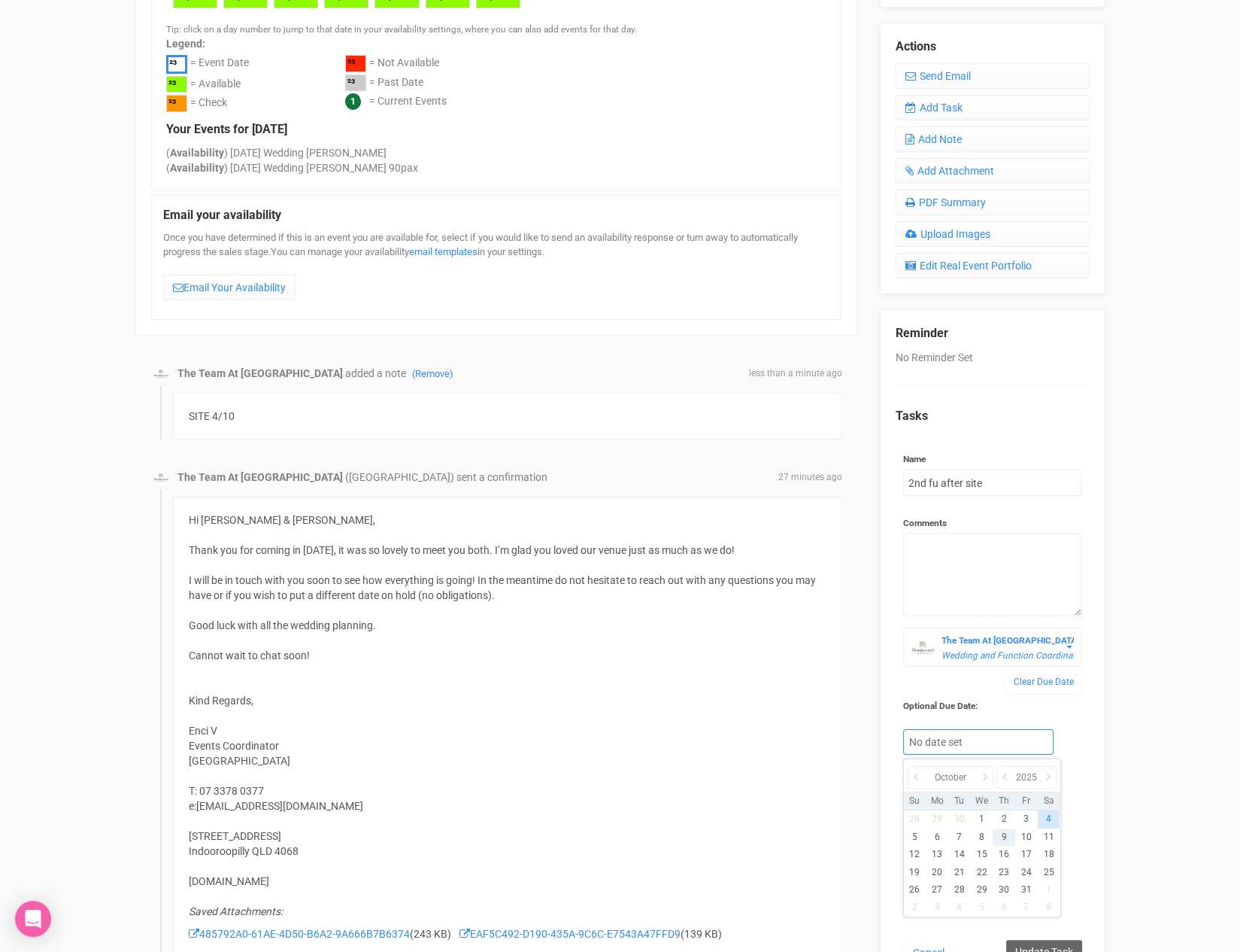
scroll to position [546, 0]
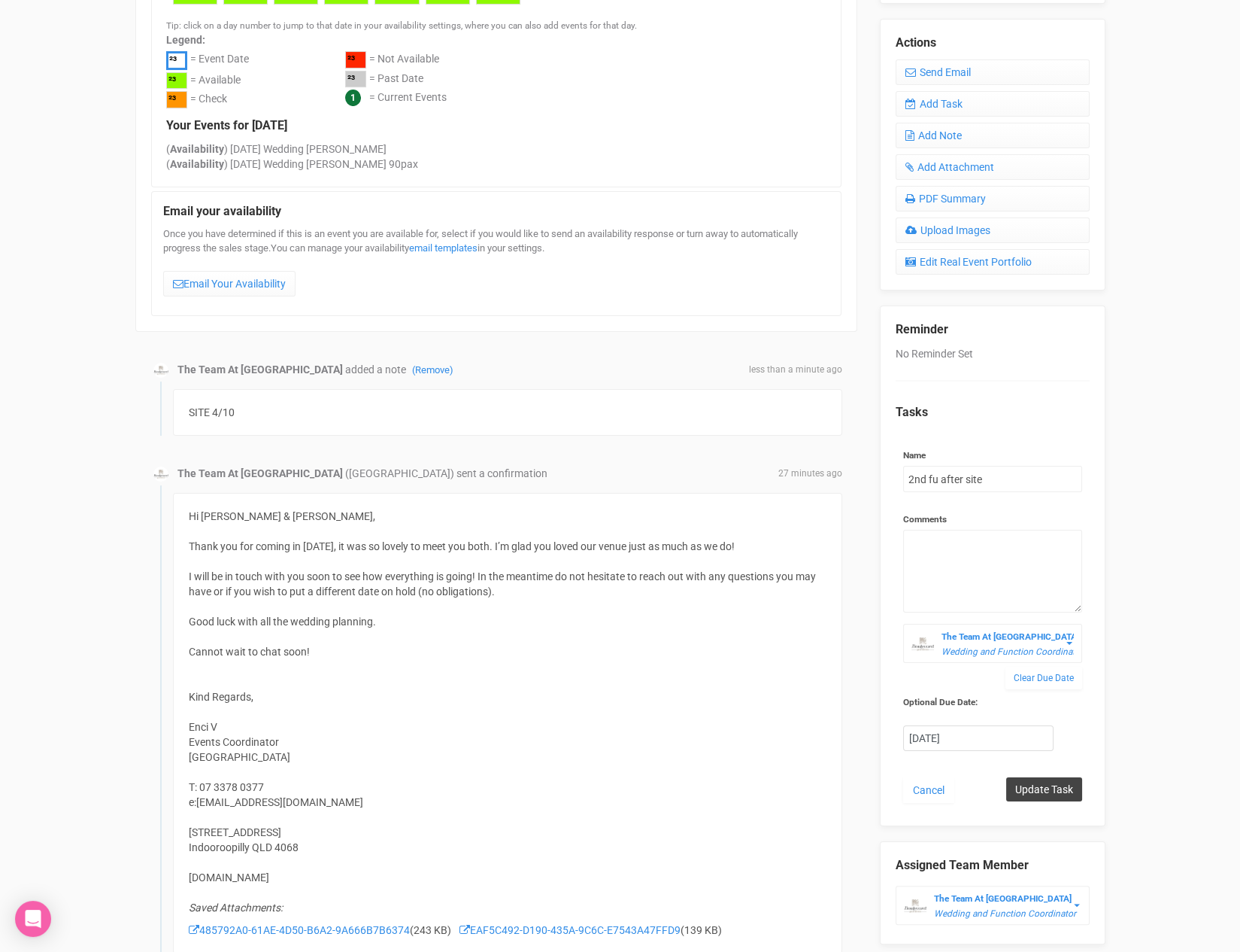
click at [1042, 779] on input "Update Task" at bounding box center [1045, 789] width 76 height 24
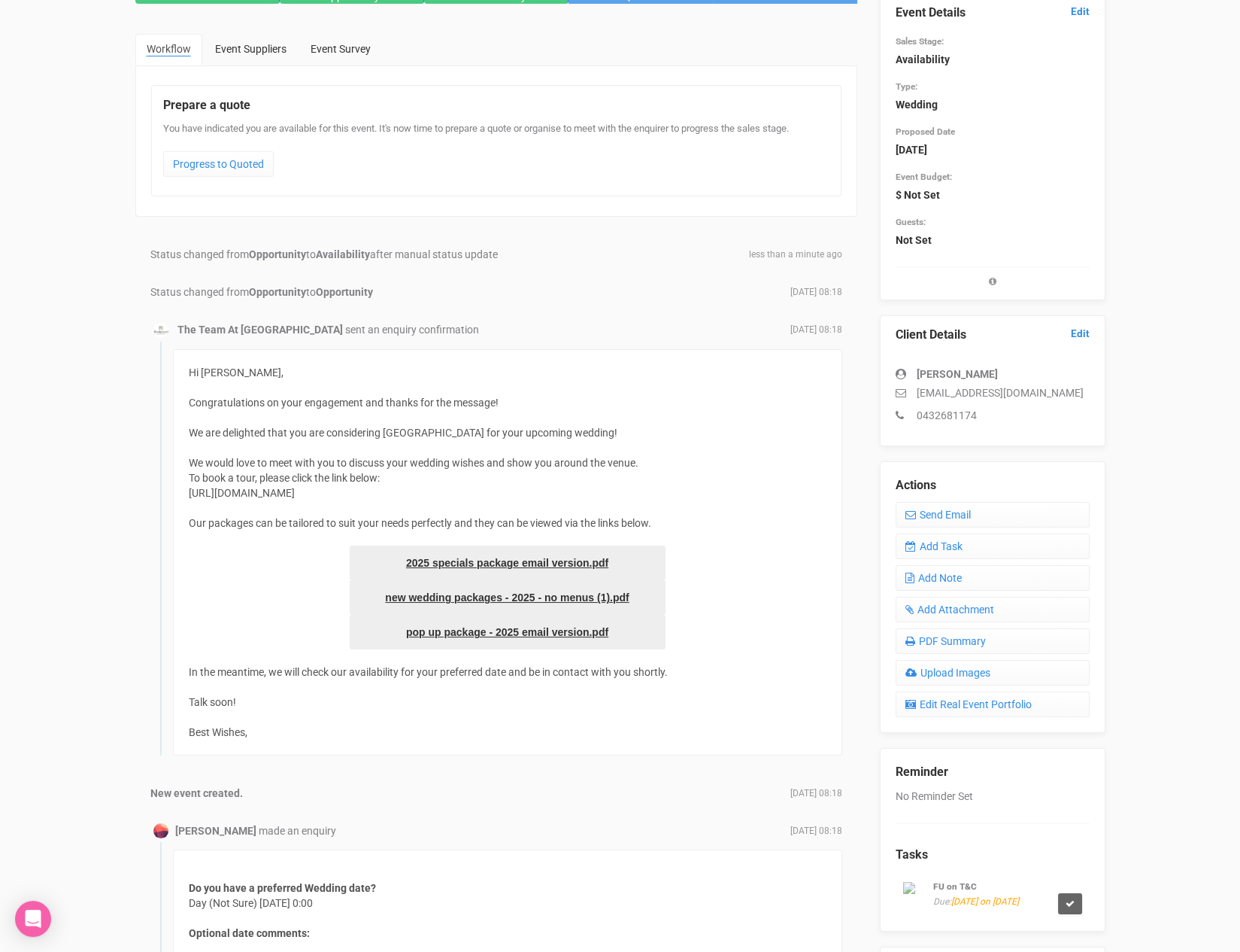
scroll to position [25, 0]
